Goal: Navigation & Orientation: Understand site structure

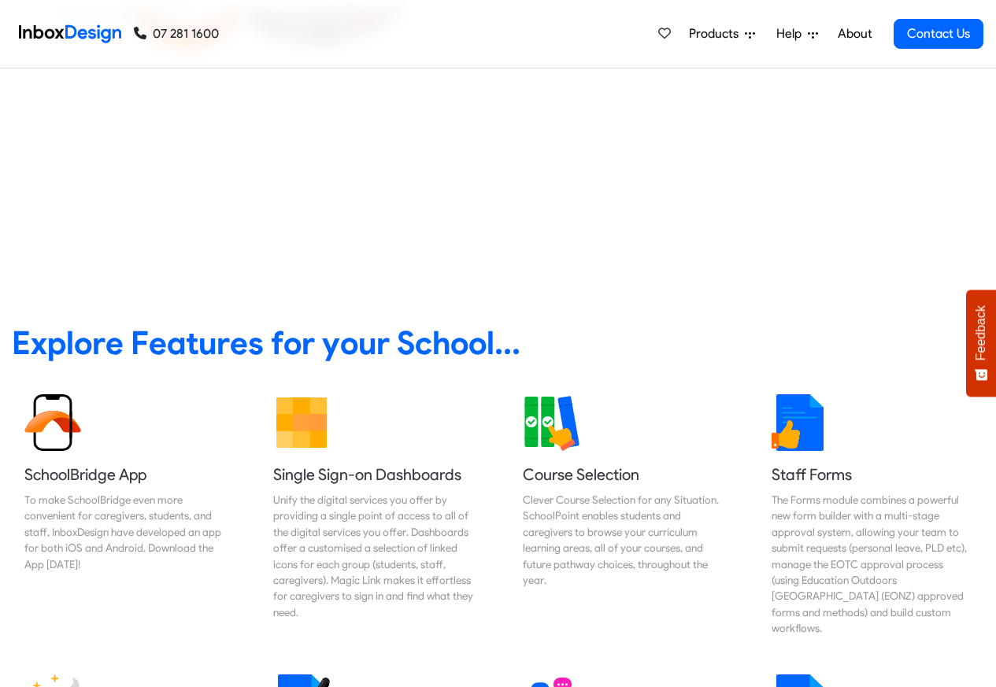
scroll to position [567, 0]
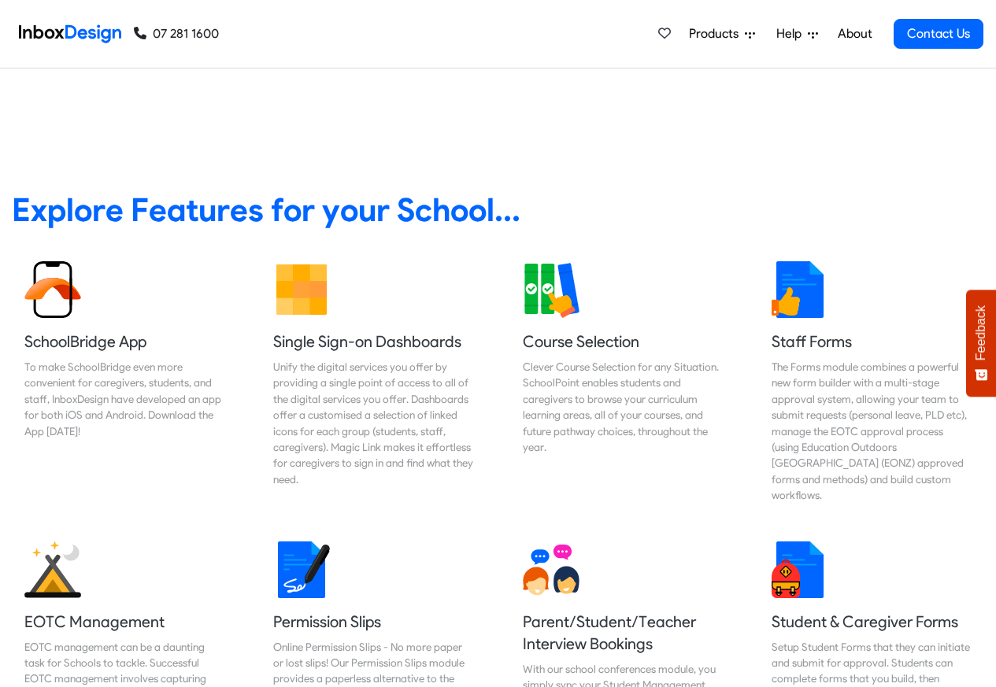
click at [856, 34] on link "About" at bounding box center [854, 33] width 43 height 31
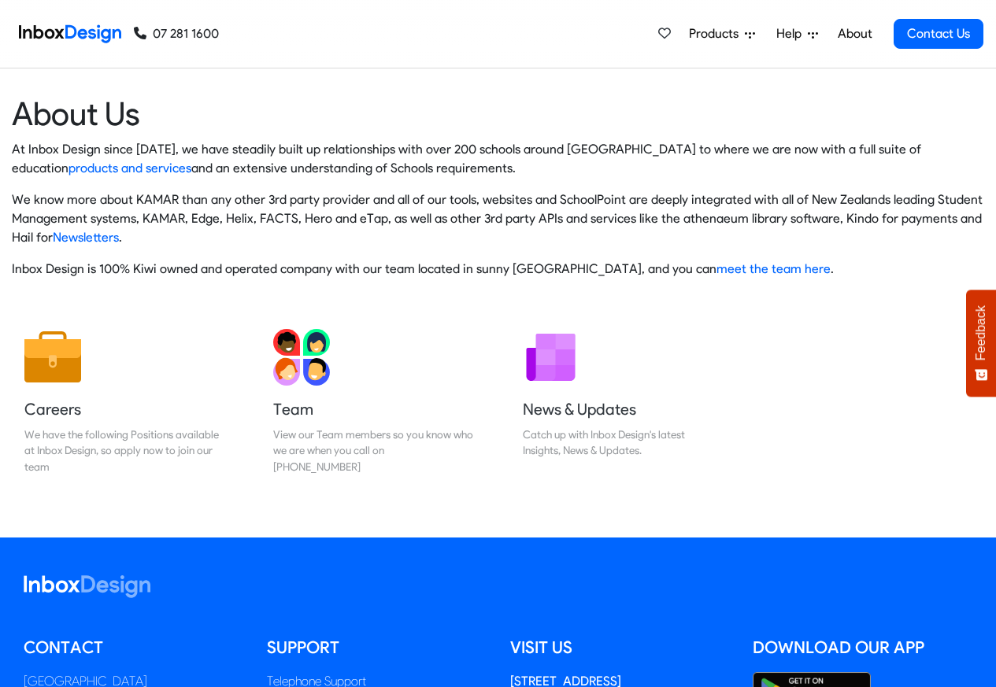
click at [69, 32] on img at bounding box center [70, 33] width 102 height 31
